Goal: Information Seeking & Learning: Check status

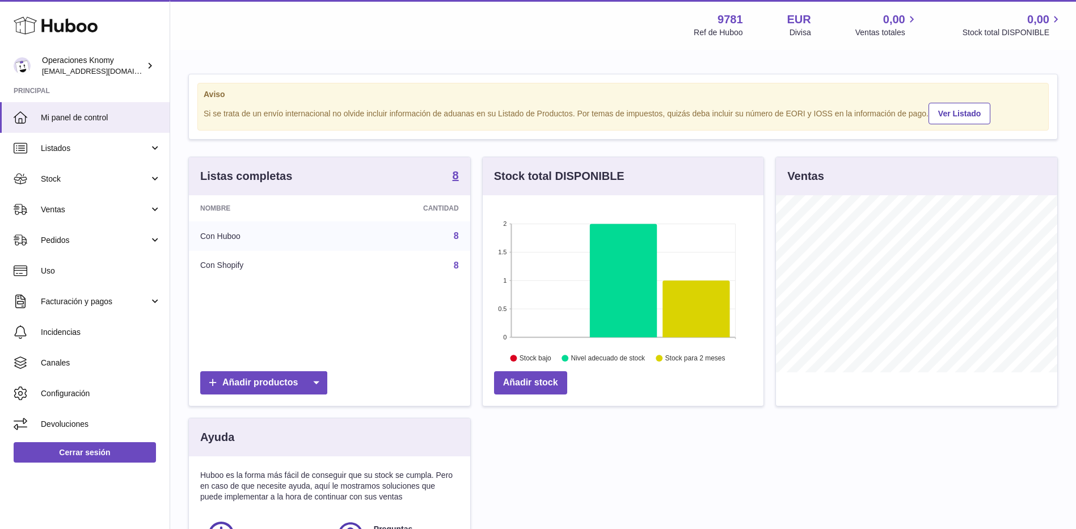
scroll to position [177, 281]
click at [92, 214] on span "Ventas" at bounding box center [95, 209] width 108 height 11
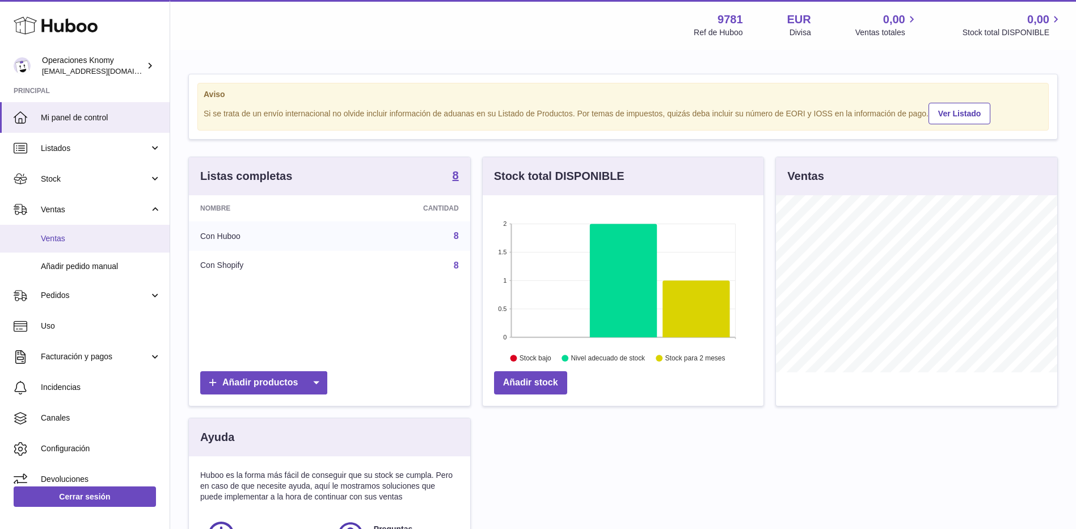
click at [94, 236] on span "Ventas" at bounding box center [101, 238] width 120 height 11
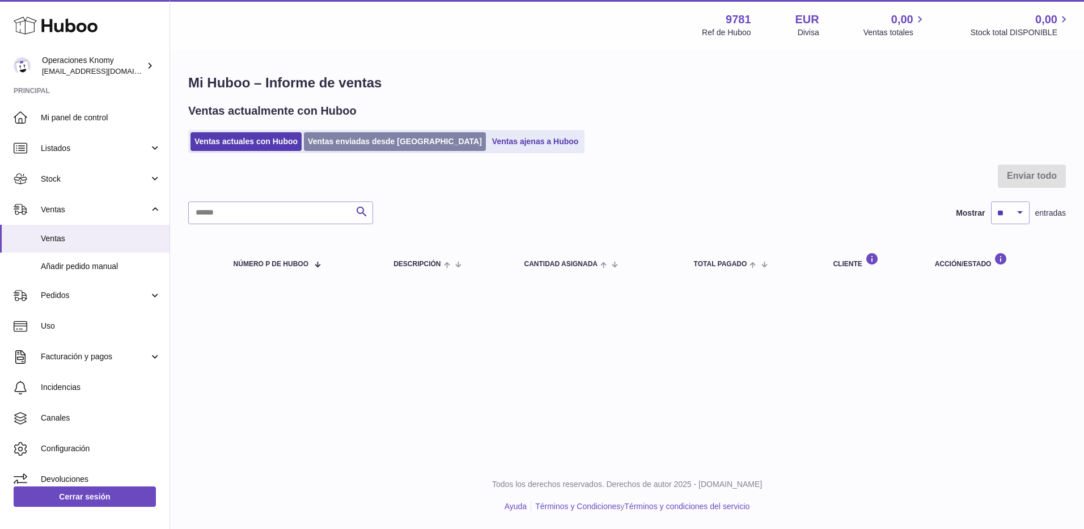
click at [337, 138] on link "Ventas enviadas desde [GEOGRAPHIC_DATA]" at bounding box center [395, 141] width 182 height 19
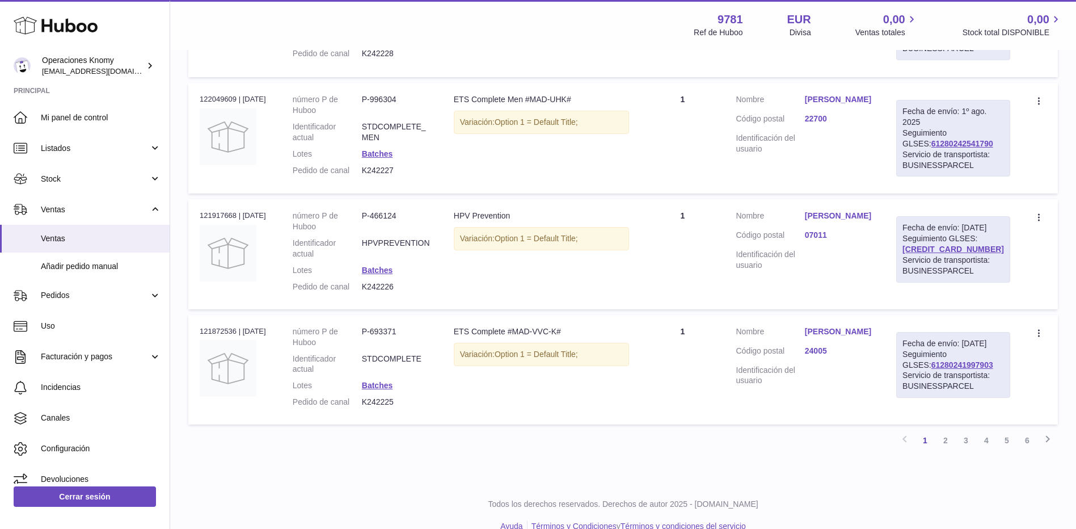
scroll to position [1021, 0]
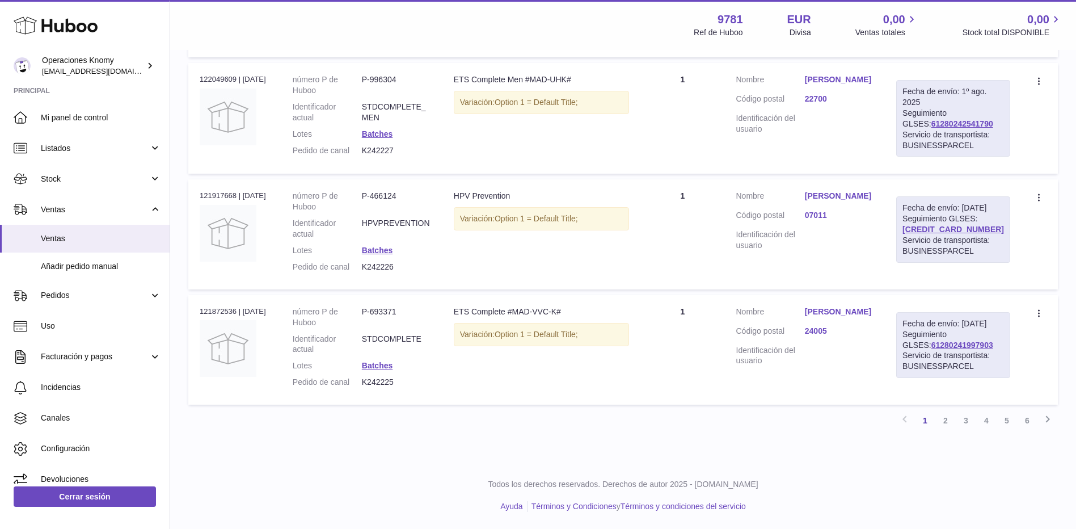
click at [859, 404] on td "Cliente Nombre [PERSON_NAME] Código postal 24005 Identificación del usuario" at bounding box center [805, 349] width 161 height 109
